Goal: Task Accomplishment & Management: Use online tool/utility

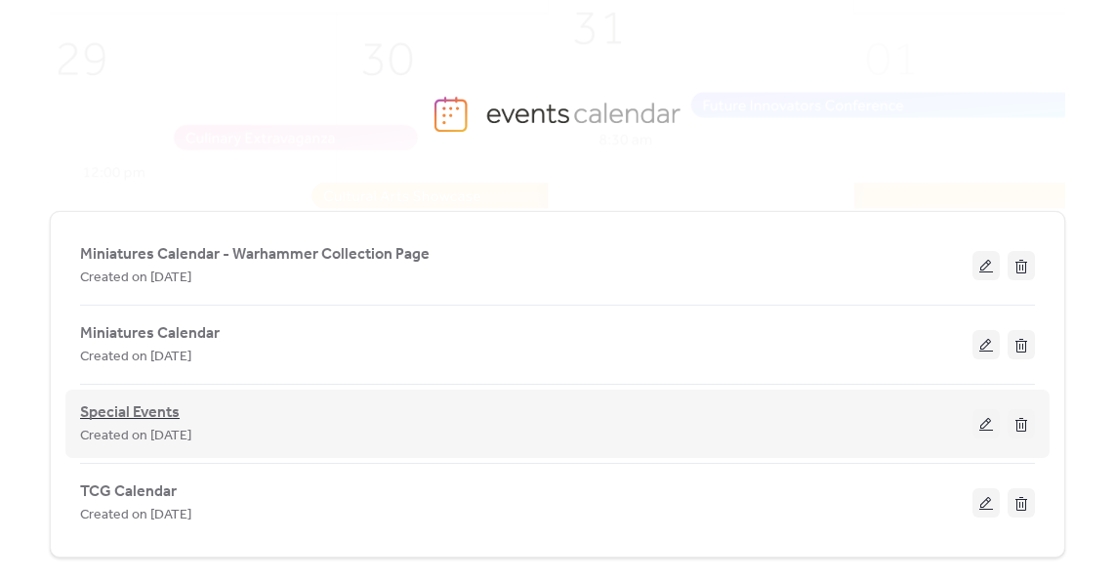
click at [163, 415] on span "Special Events" at bounding box center [130, 412] width 100 height 23
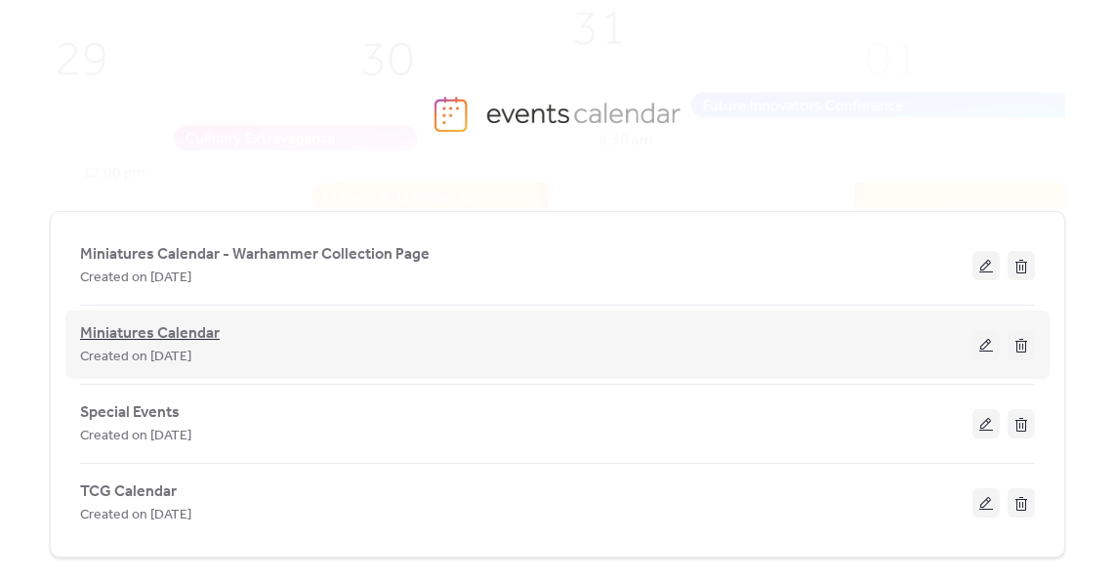
click at [173, 330] on span "Miniatures Calendar" at bounding box center [150, 333] width 140 height 23
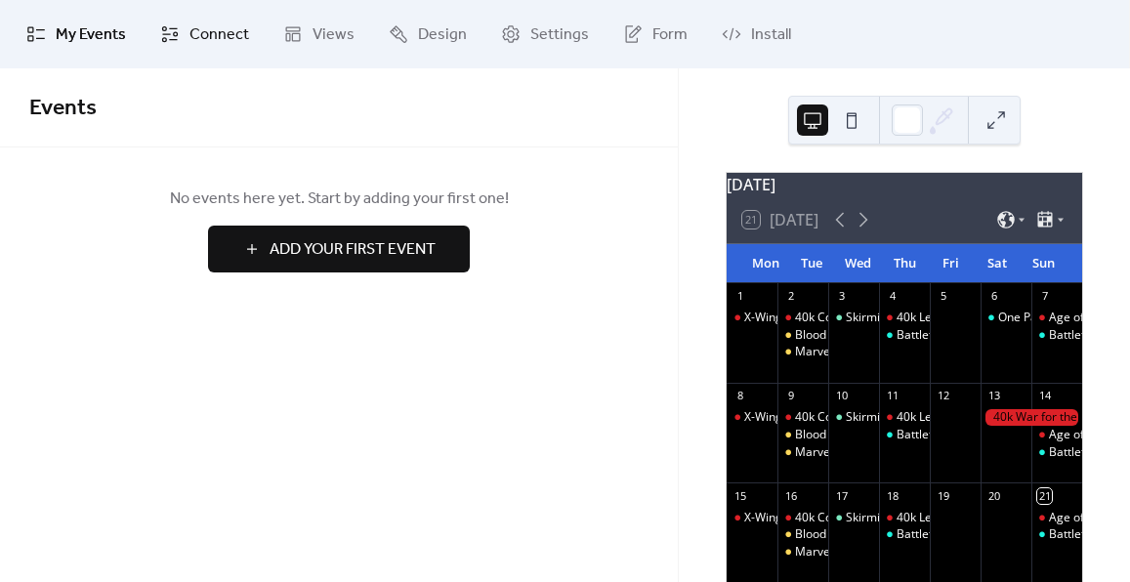
click at [219, 39] on span "Connect" at bounding box center [219, 34] width 60 height 23
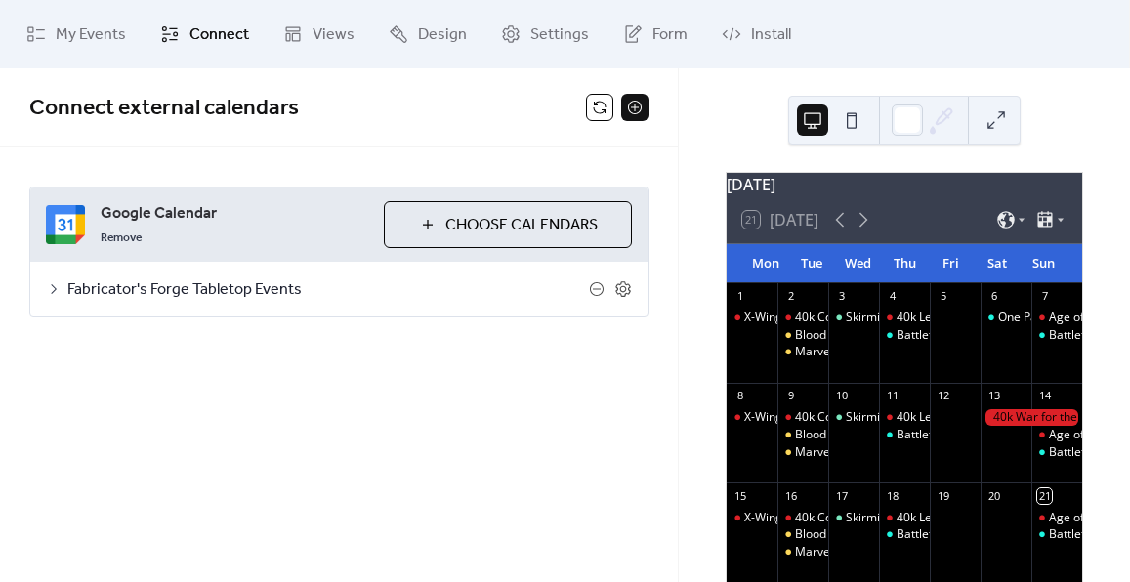
click at [56, 282] on icon at bounding box center [54, 289] width 16 height 16
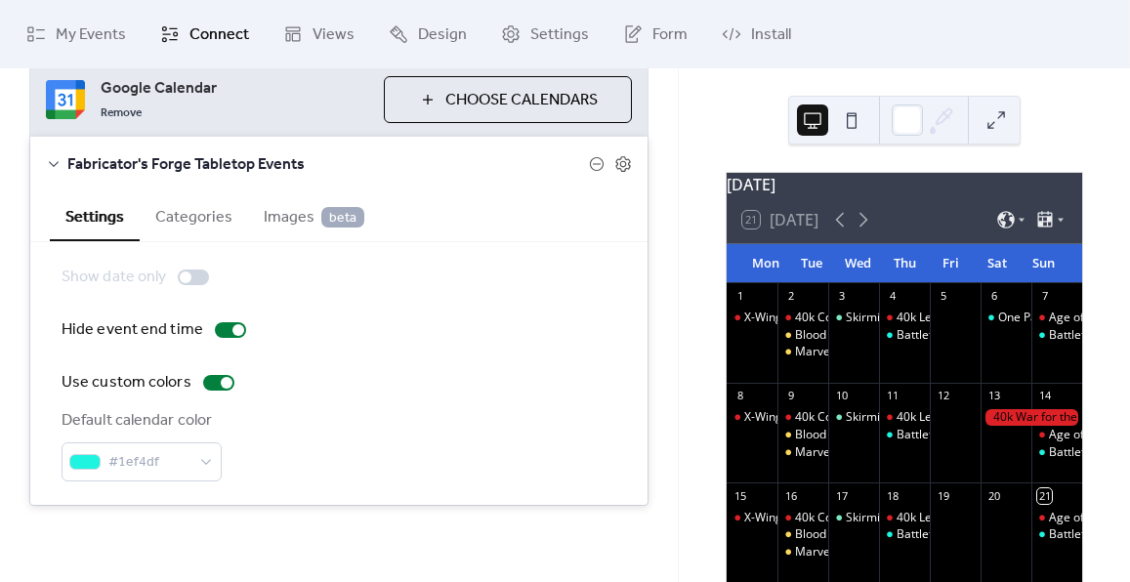
click at [200, 210] on button "Categories" at bounding box center [194, 215] width 108 height 48
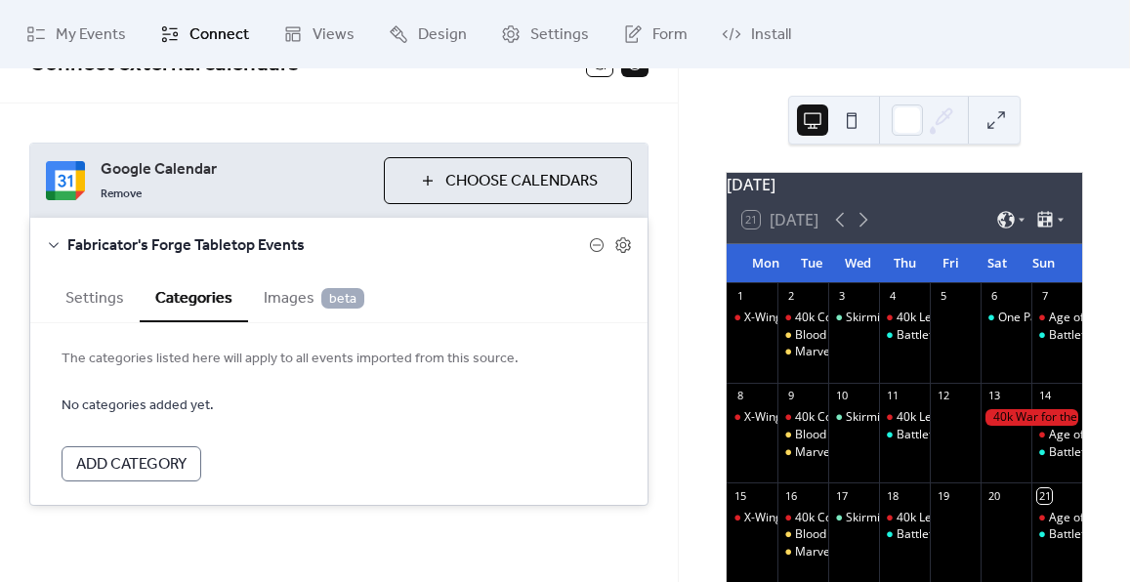
click at [264, 299] on span "Images beta" at bounding box center [314, 298] width 101 height 23
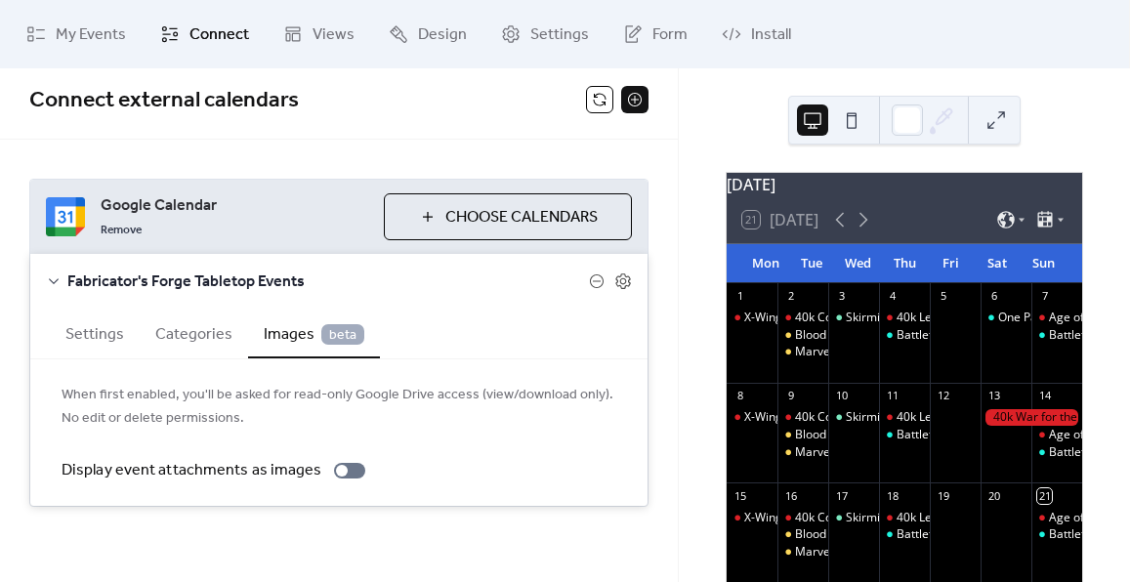
click at [78, 337] on button "Settings" at bounding box center [95, 333] width 90 height 48
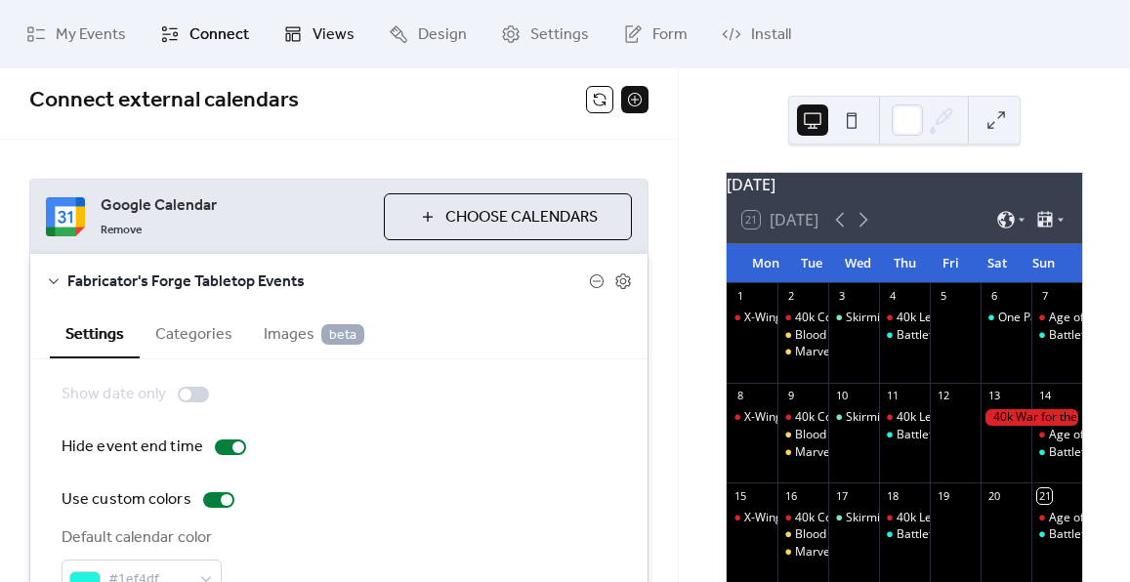
click at [344, 40] on span "Views" at bounding box center [334, 34] width 42 height 23
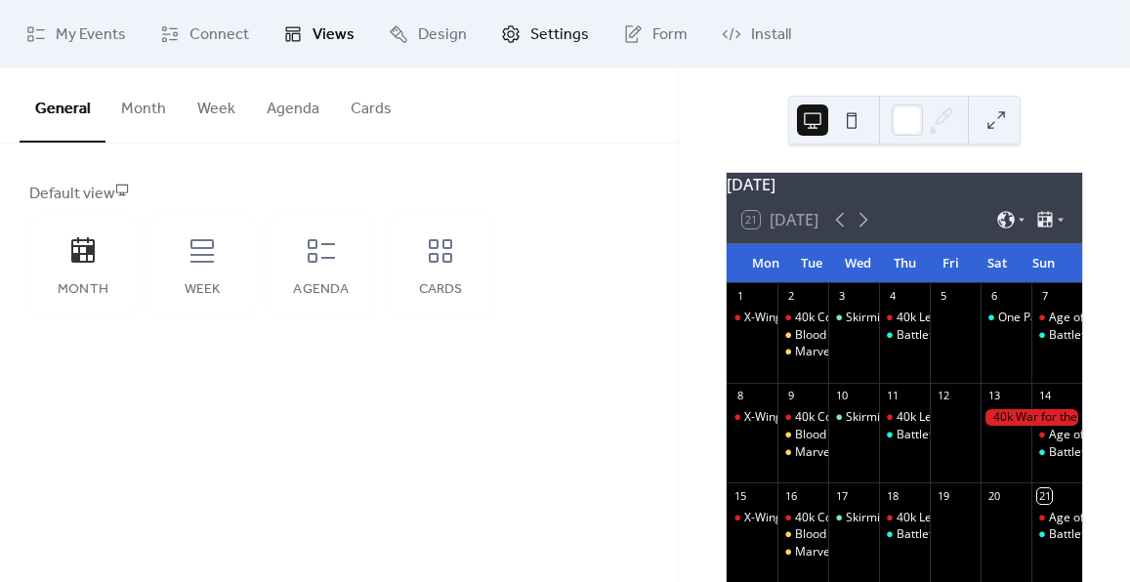
click at [555, 41] on span "Settings" at bounding box center [559, 34] width 59 height 23
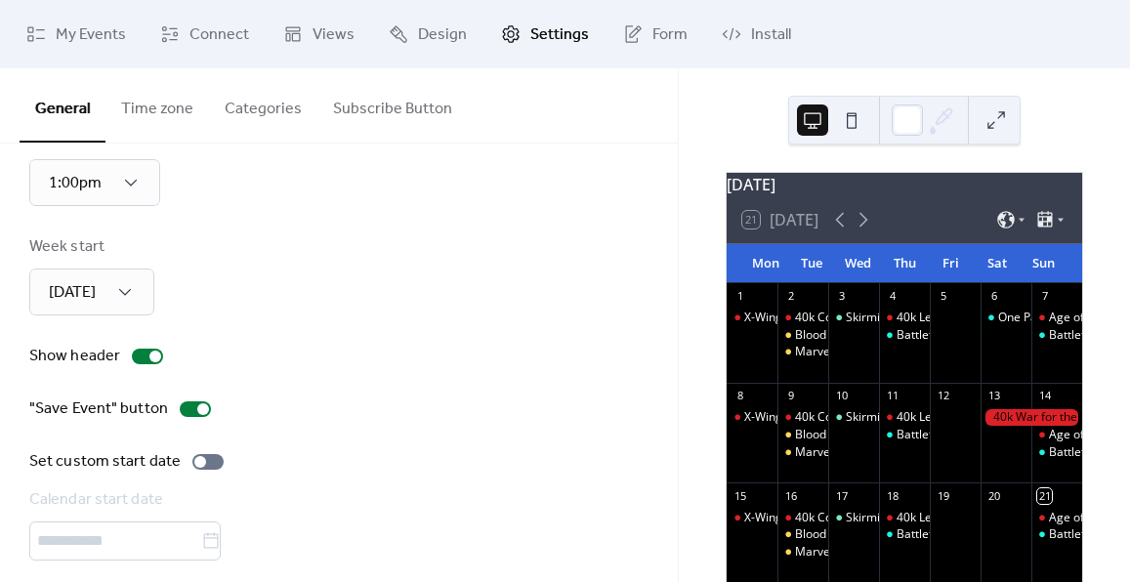
scroll to position [182, 0]
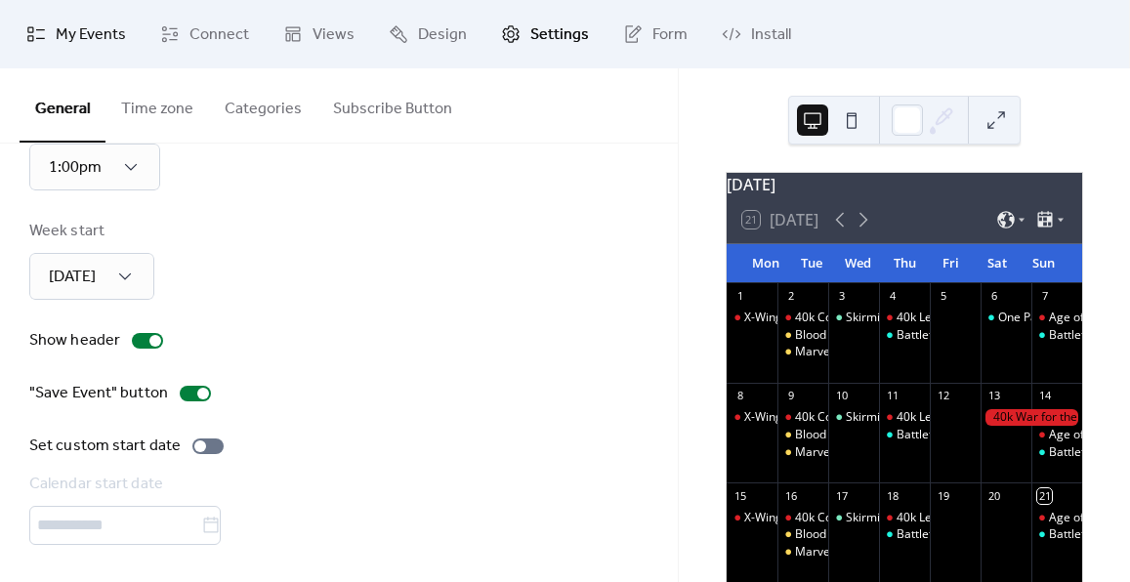
click at [109, 42] on span "My Events" at bounding box center [91, 34] width 70 height 23
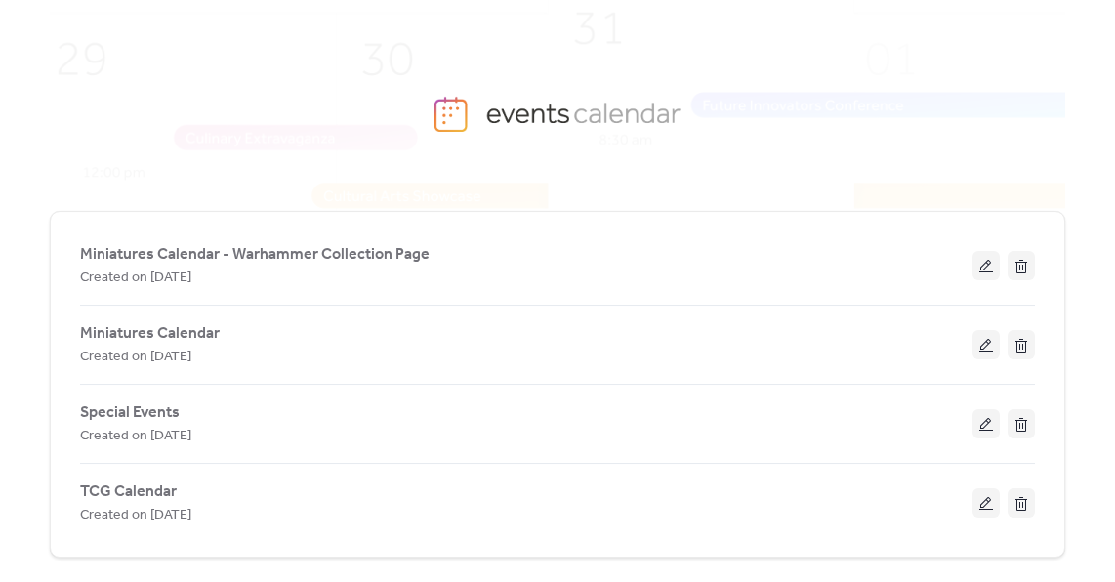
click at [150, 419] on span "Special Events" at bounding box center [130, 412] width 100 height 23
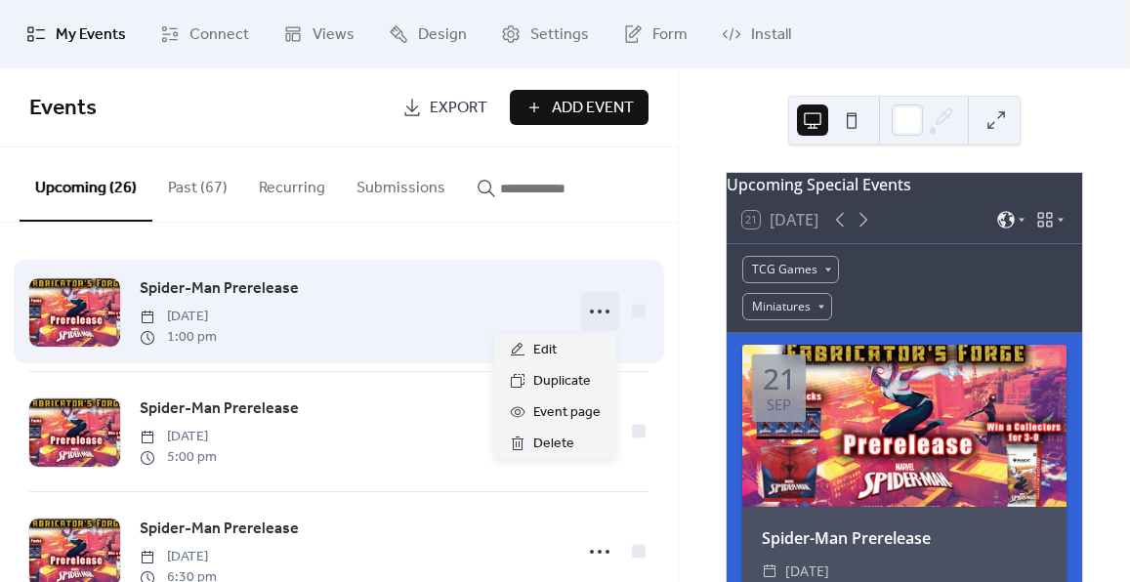
click at [591, 311] on icon at bounding box center [599, 311] width 31 height 31
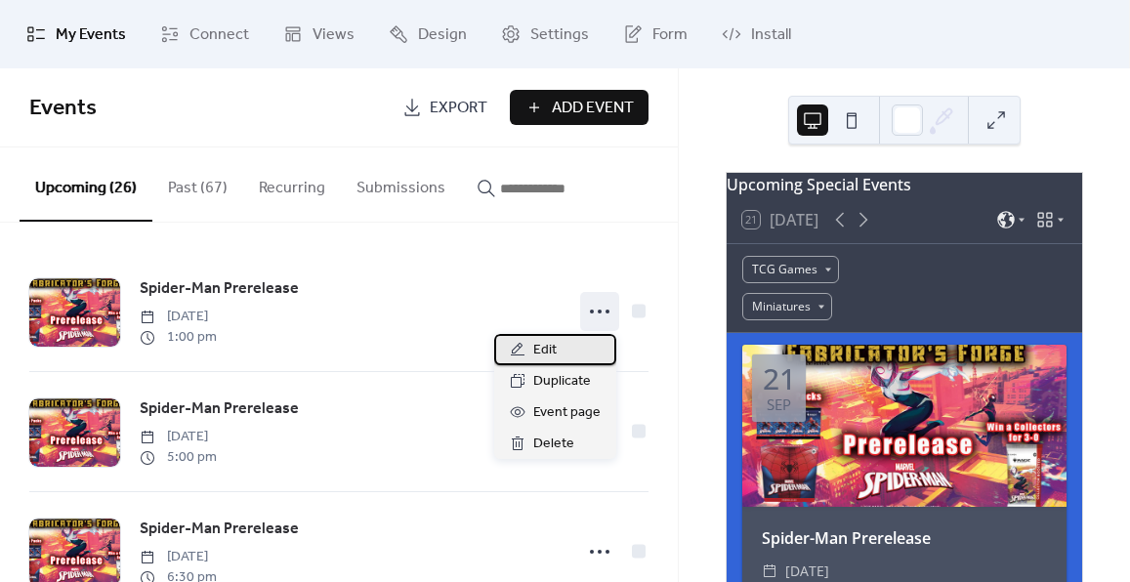
click at [557, 354] on div "Edit" at bounding box center [555, 349] width 122 height 31
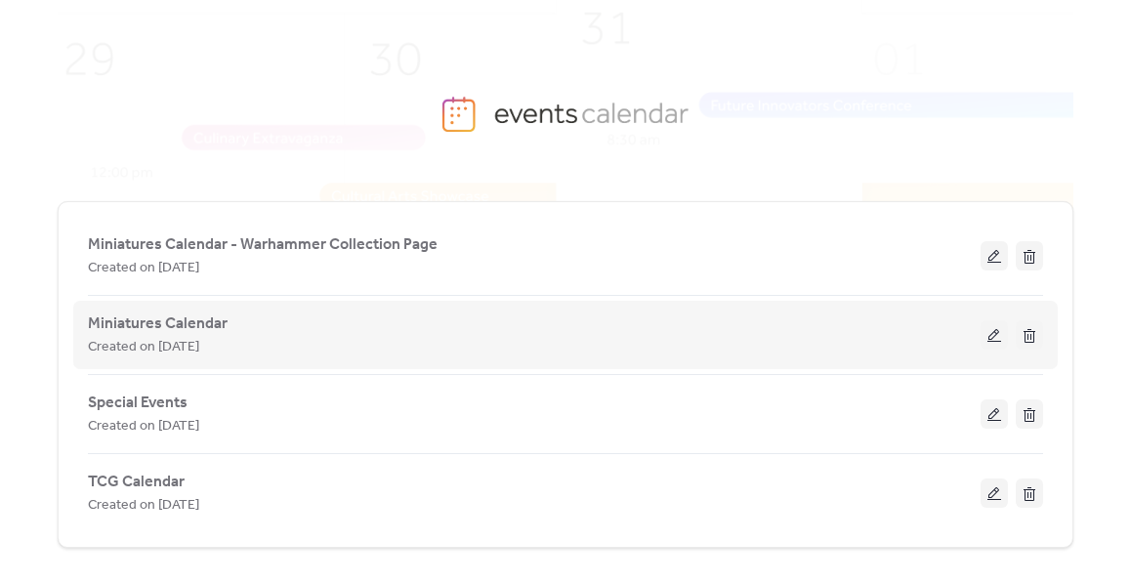
scroll to position [25, 0]
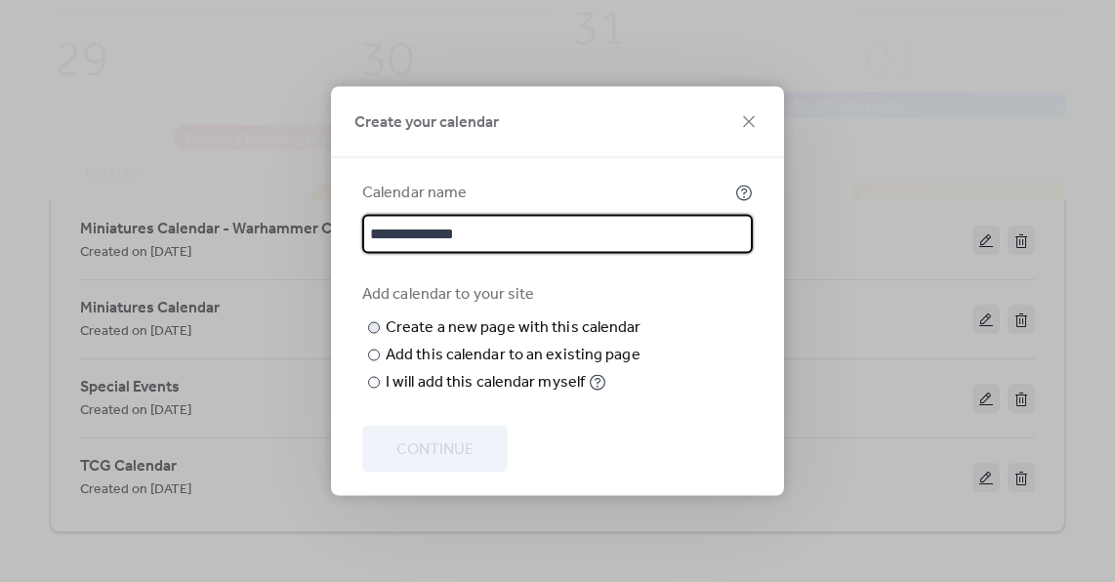
type input "**********"
click at [0, 0] on input "text" at bounding box center [0, 0] width 0 height 0
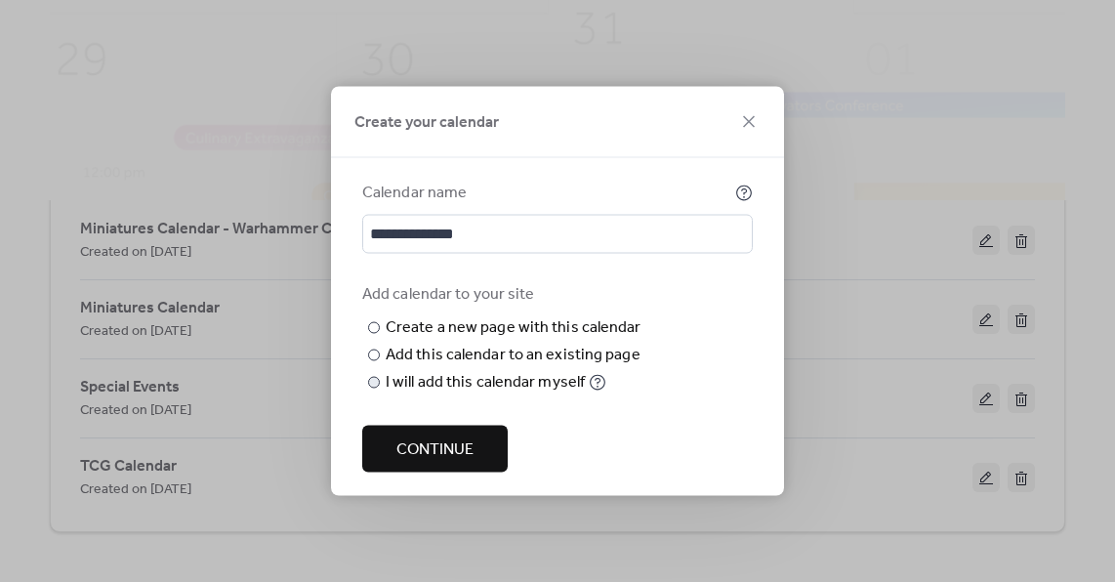
type input "***"
click at [456, 395] on div "I will add this calendar myself" at bounding box center [485, 382] width 199 height 23
click at [453, 453] on span "Continue" at bounding box center [435, 450] width 77 height 23
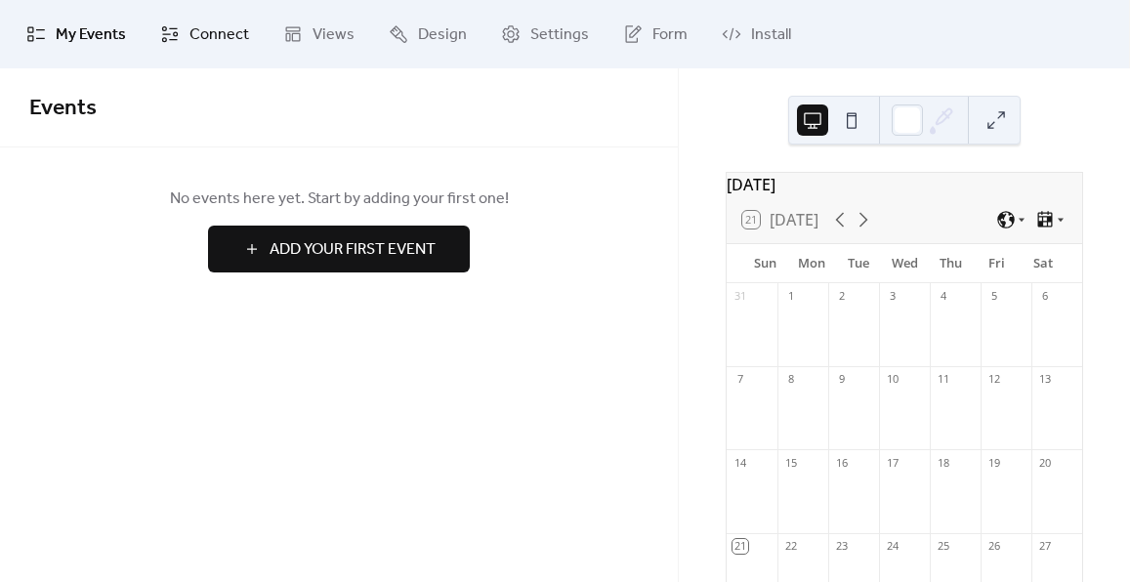
click at [216, 35] on span "Connect" at bounding box center [219, 34] width 60 height 23
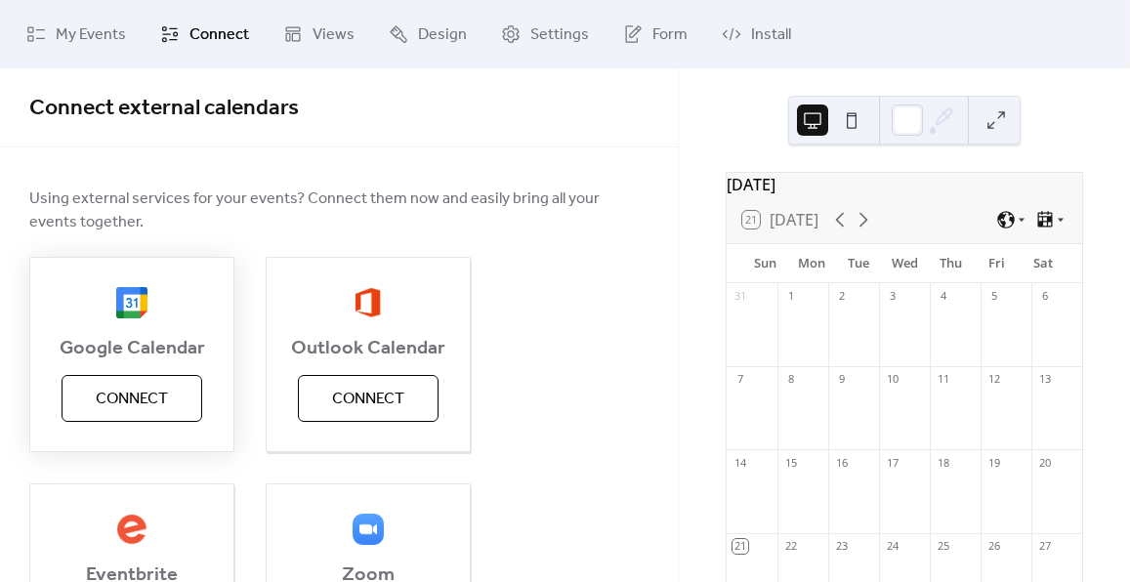
click at [141, 400] on span "Connect" at bounding box center [132, 399] width 72 height 23
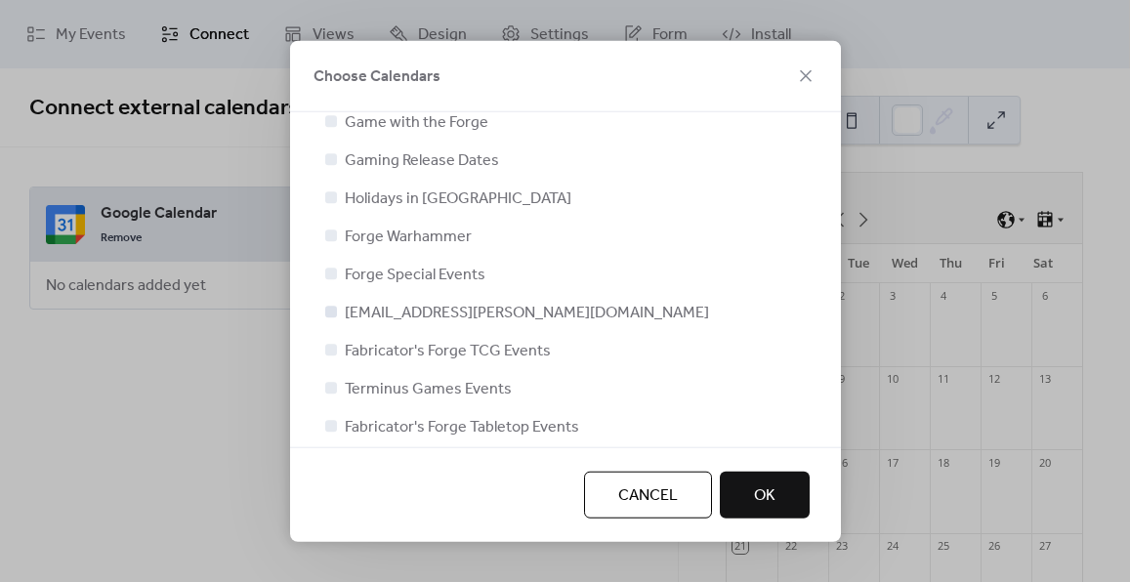
scroll to position [78, 0]
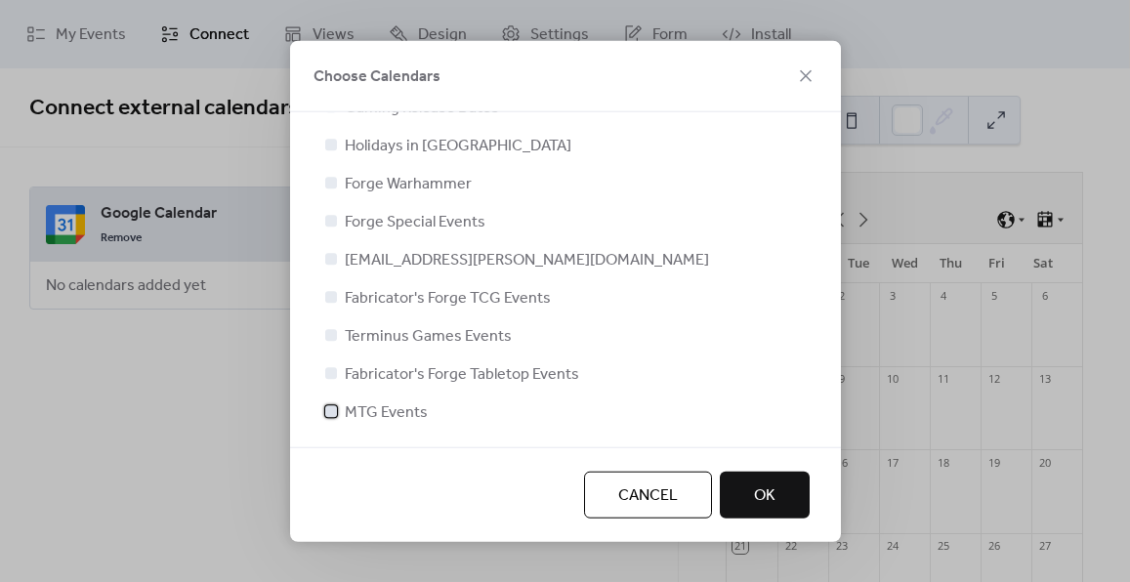
click at [399, 407] on span "MTG Events" at bounding box center [386, 412] width 83 height 23
click at [751, 501] on button "OK" at bounding box center [765, 494] width 90 height 47
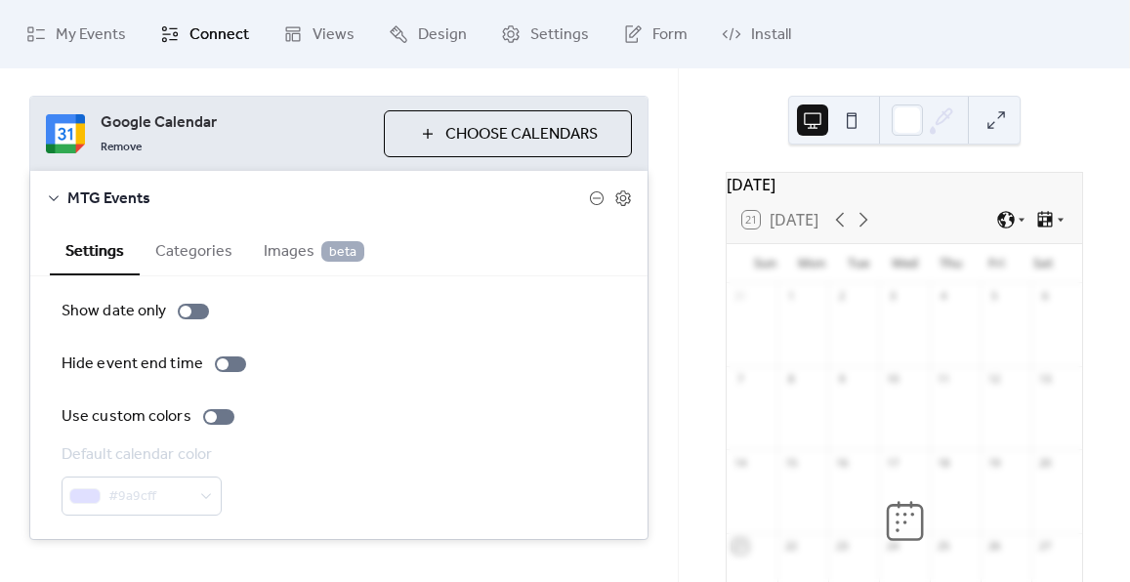
scroll to position [98, 0]
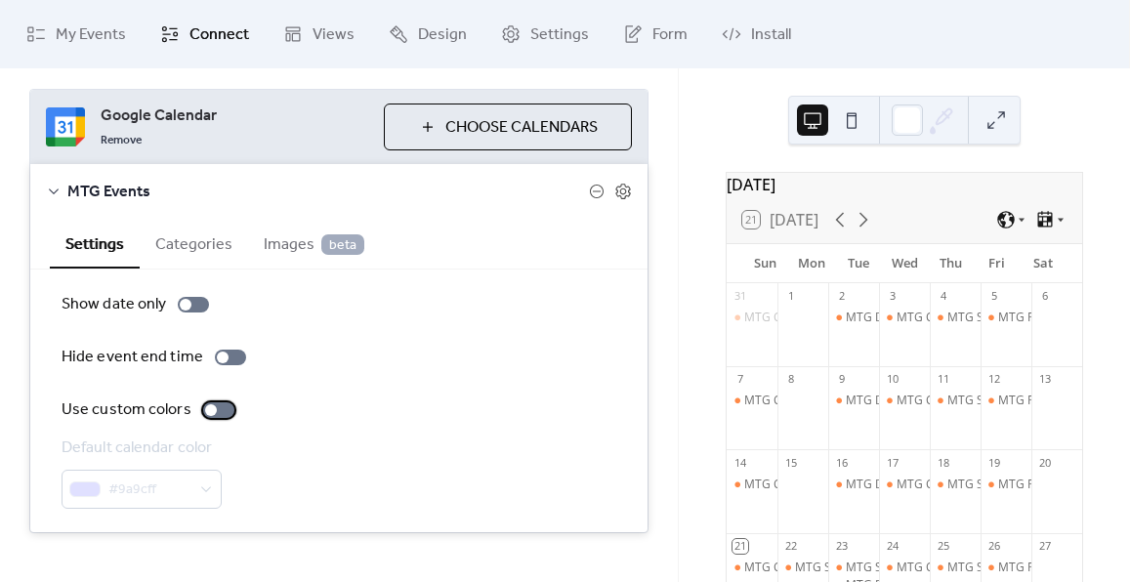
click at [227, 406] on div at bounding box center [218, 410] width 31 height 16
click at [221, 406] on div at bounding box center [227, 410] width 12 height 12
click at [221, 247] on button "Categories" at bounding box center [194, 243] width 108 height 48
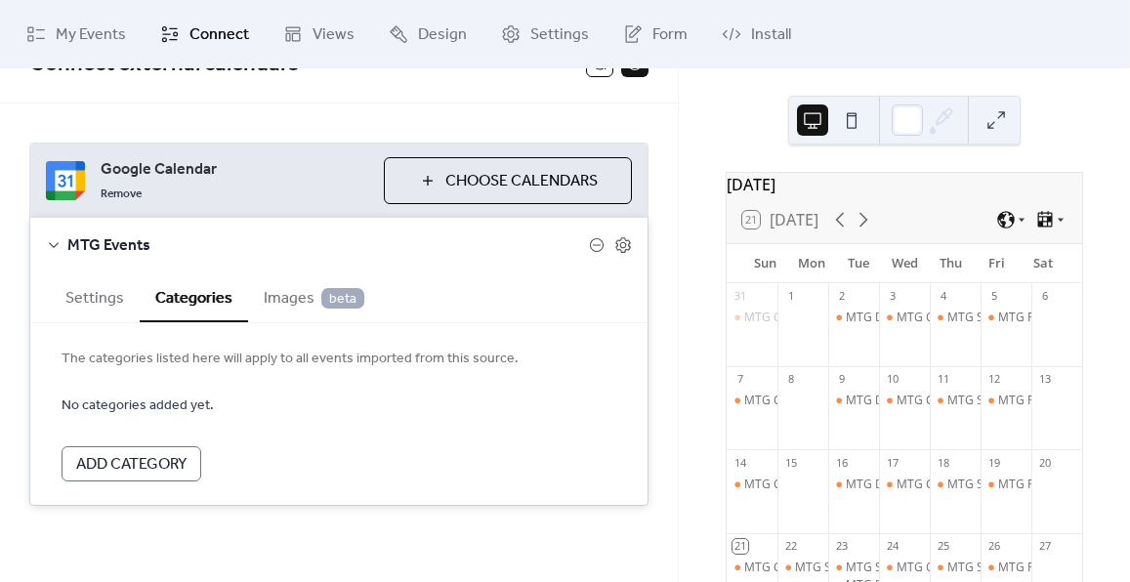
click at [122, 465] on span "Add Category" at bounding box center [131, 464] width 110 height 23
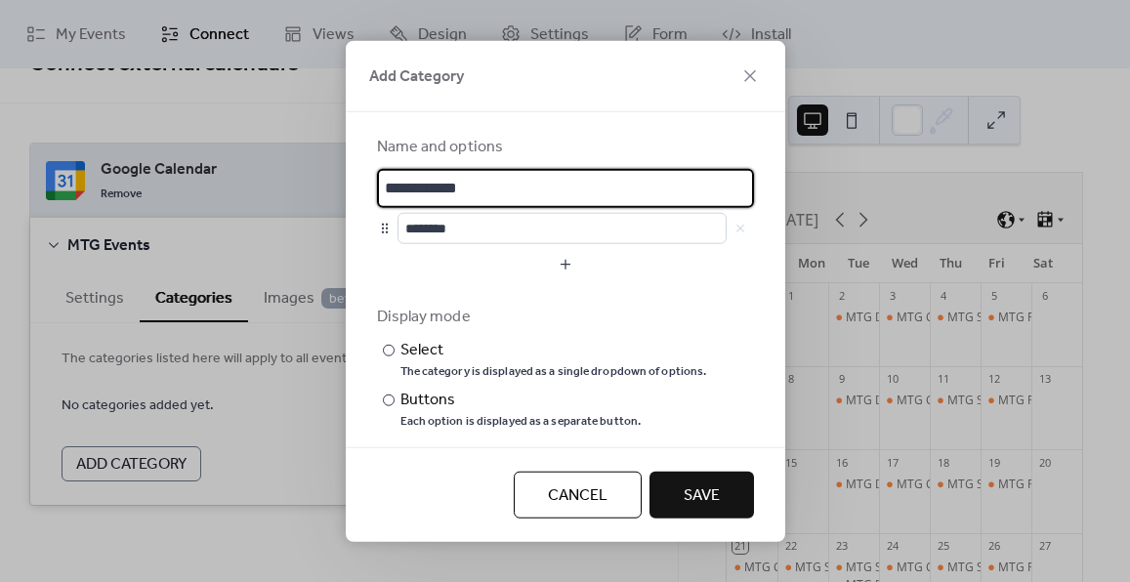
drag, startPoint x: 606, startPoint y: 501, endPoint x: 598, endPoint y: 489, distance: 14.1
click at [606, 499] on span "Cancel" at bounding box center [578, 494] width 60 height 23
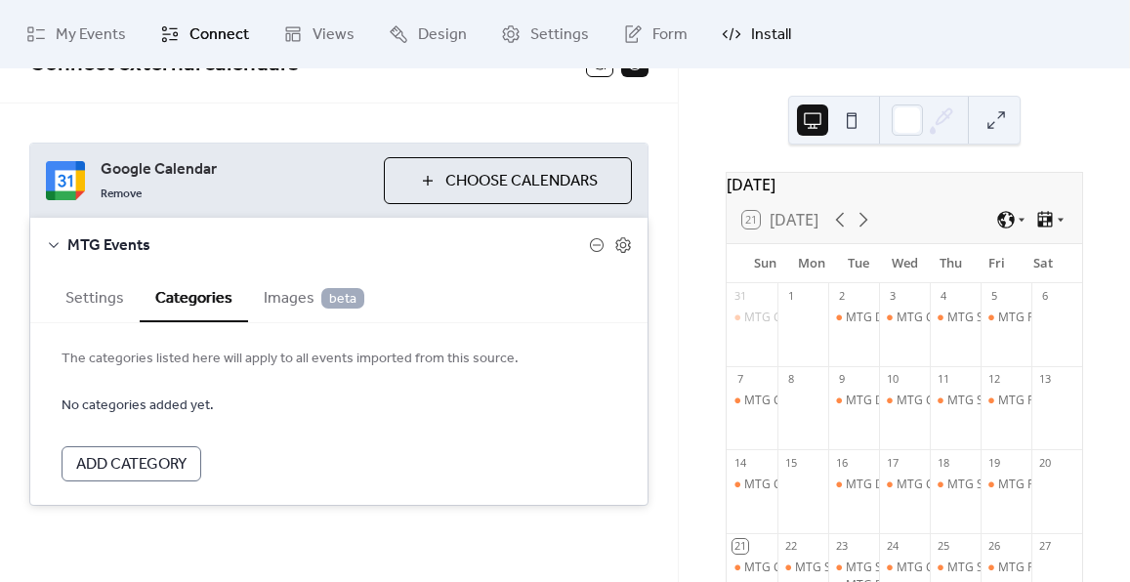
click at [763, 43] on span "Install" at bounding box center [771, 34] width 40 height 23
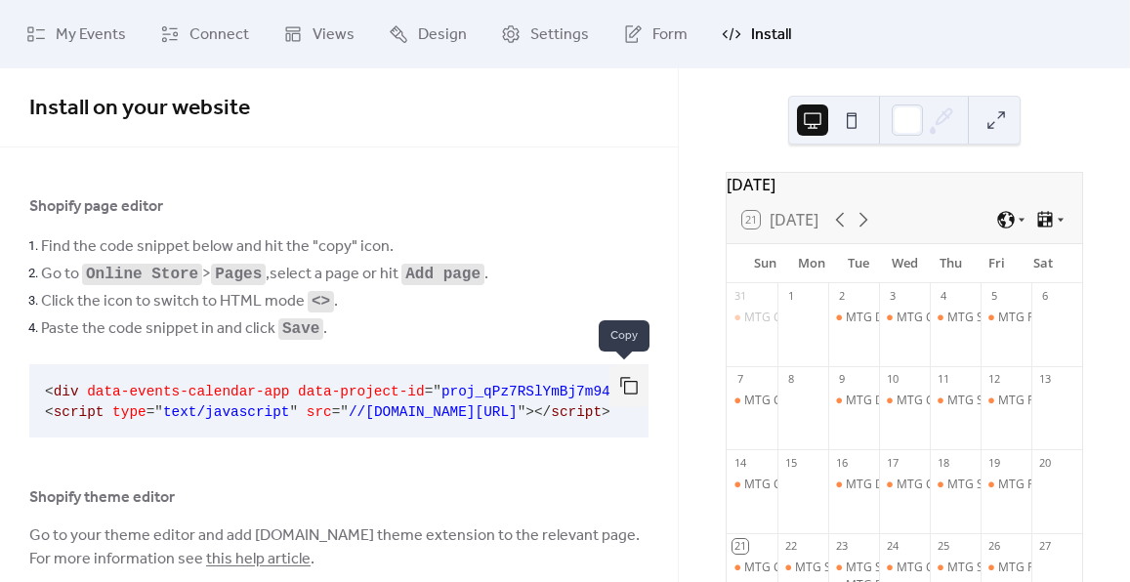
click at [625, 392] on button "button" at bounding box center [628, 385] width 39 height 43
